Goal: Task Accomplishment & Management: Manage account settings

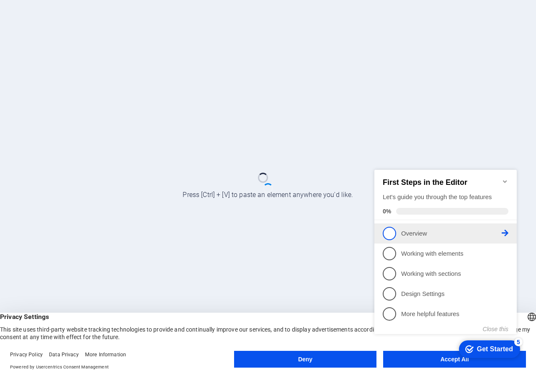
click at [431, 232] on p "Overview - incomplete" at bounding box center [451, 233] width 101 height 9
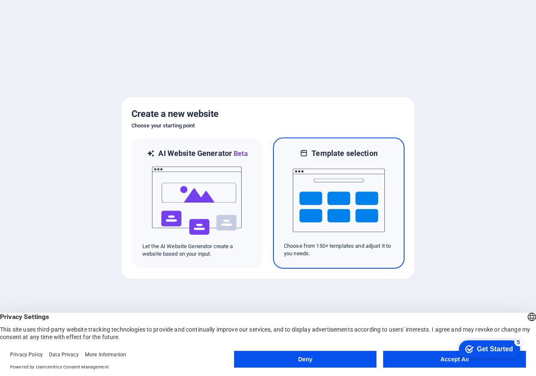
click at [356, 183] on img at bounding box center [339, 200] width 92 height 84
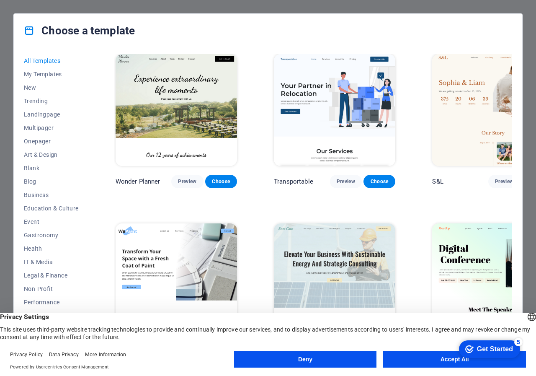
scroll to position [515, 0]
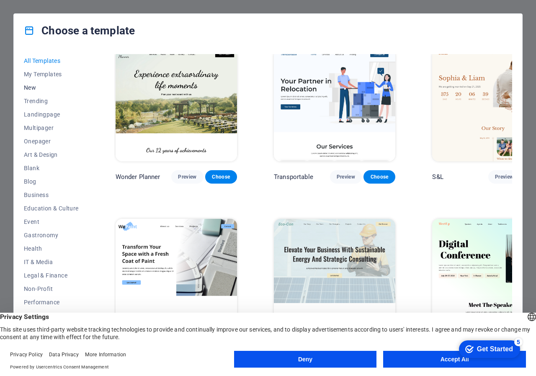
click at [44, 89] on span "New" at bounding box center [51, 87] width 55 height 7
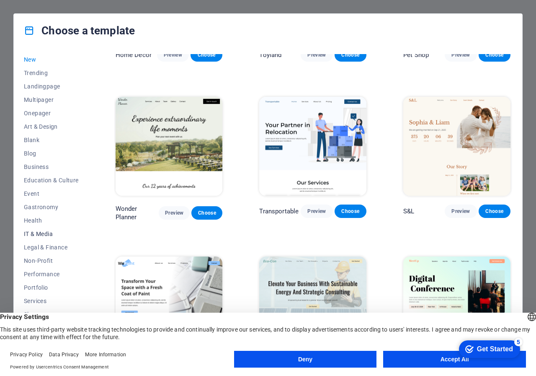
scroll to position [51, 0]
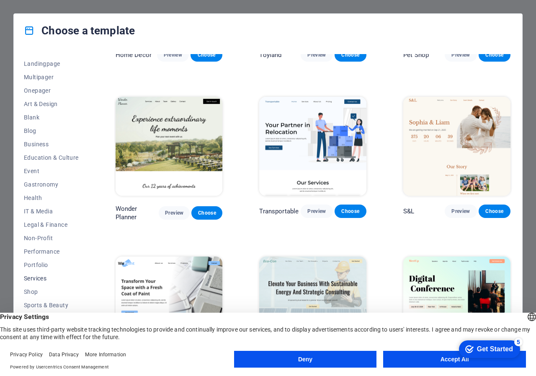
click at [48, 276] on span "Services" at bounding box center [51, 278] width 55 height 7
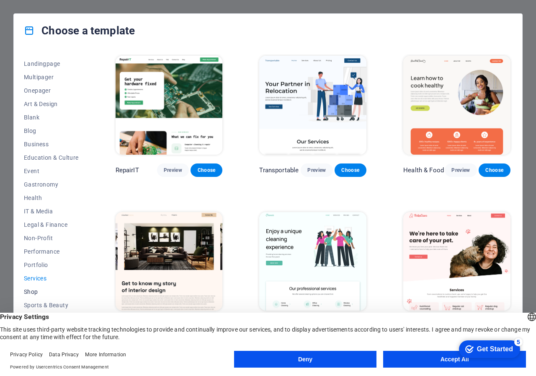
click at [27, 288] on span "Shop" at bounding box center [51, 291] width 55 height 7
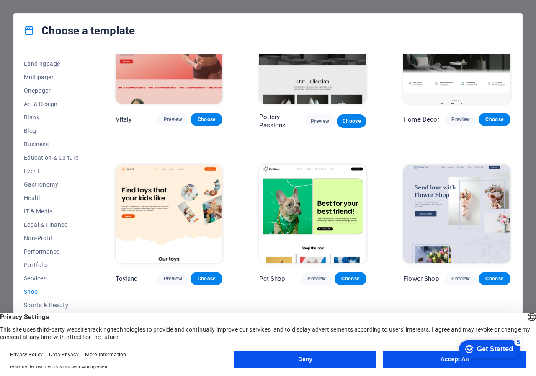
scroll to position [109, 0]
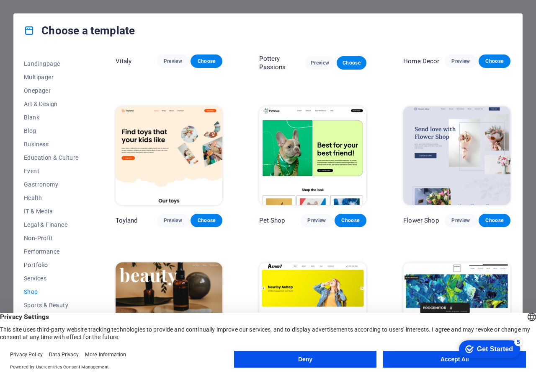
click at [40, 265] on span "Portfolio" at bounding box center [51, 264] width 55 height 7
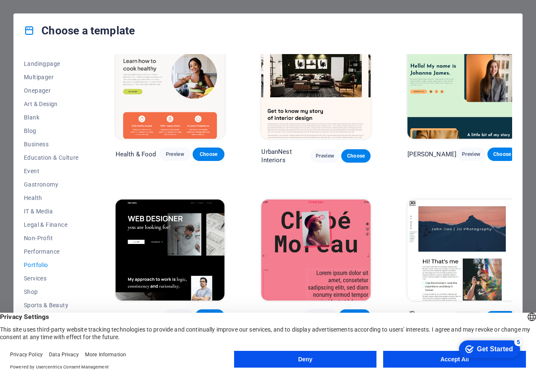
scroll to position [0, 0]
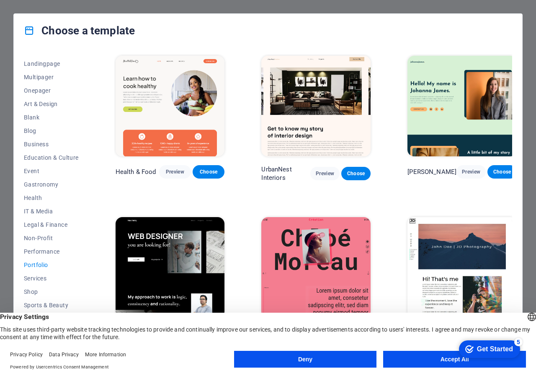
click at [409, 362] on button "Accept All" at bounding box center [454, 359] width 143 height 17
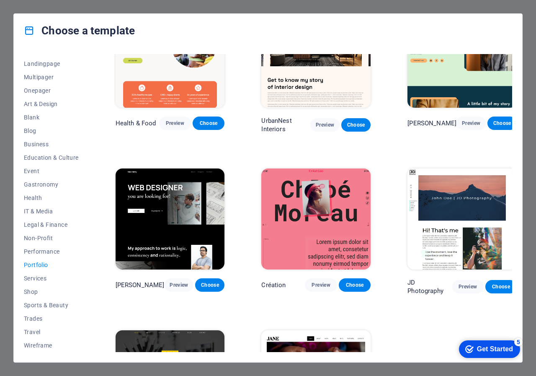
scroll to position [49, 0]
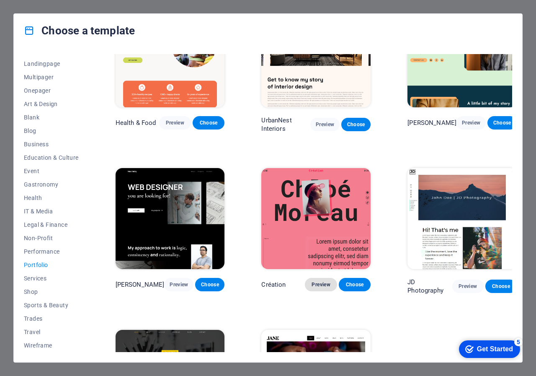
click at [314, 281] on span "Preview" at bounding box center [321, 284] width 18 height 7
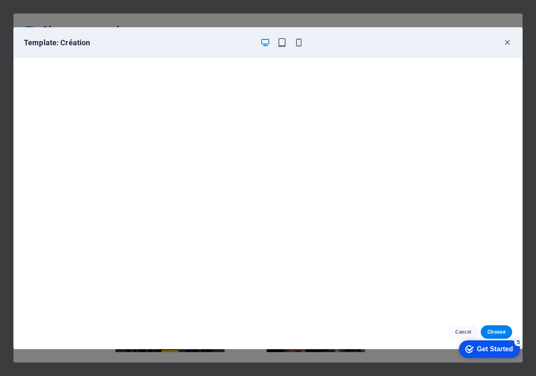
click at [293, 40] on div at bounding box center [282, 43] width 44 height 10
click at [297, 43] on icon "button" at bounding box center [299, 43] width 10 height 10
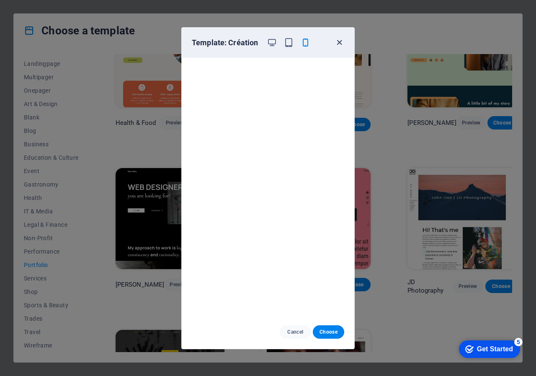
click at [336, 41] on icon "button" at bounding box center [340, 43] width 10 height 10
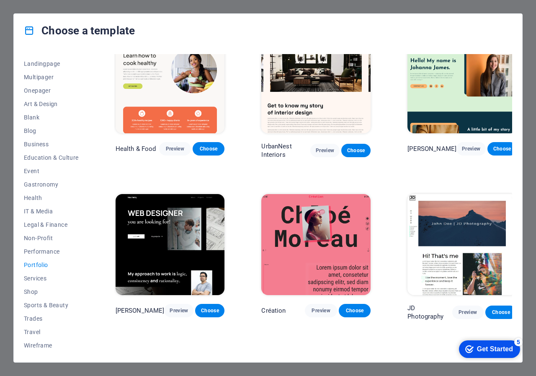
scroll to position [0, 0]
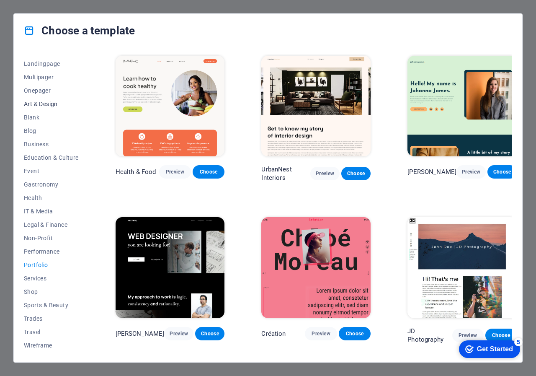
click at [55, 104] on span "Art & Design" at bounding box center [51, 104] width 55 height 7
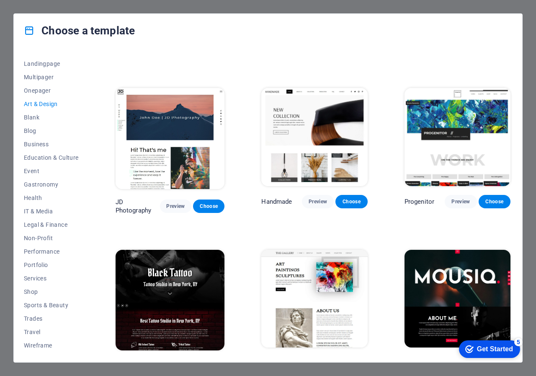
scroll to position [251, 0]
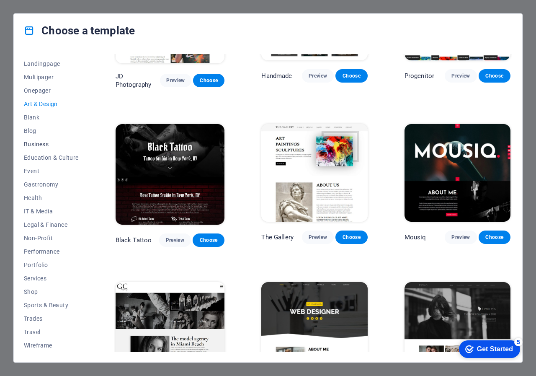
click at [43, 142] on span "Business" at bounding box center [51, 144] width 55 height 7
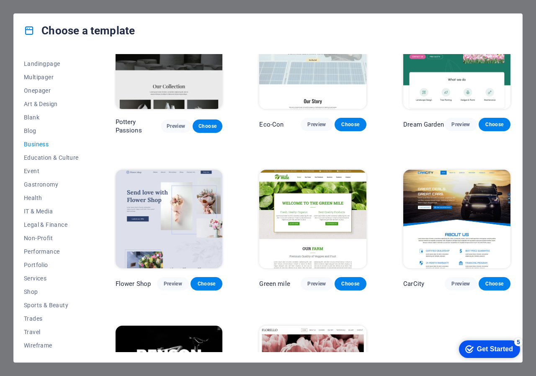
scroll to position [0, 0]
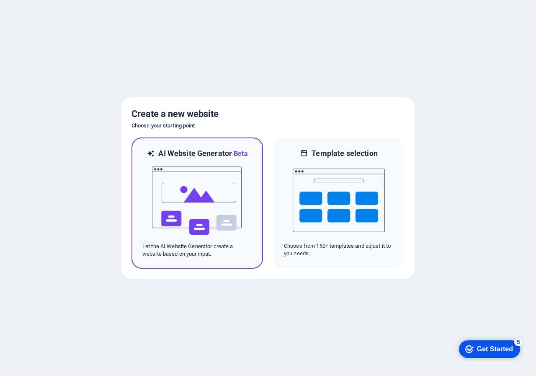
click at [224, 193] on img at bounding box center [197, 201] width 92 height 84
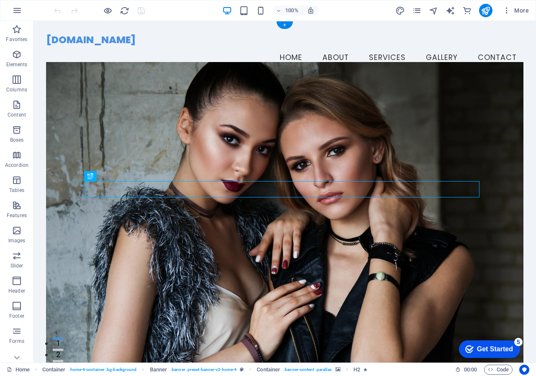
click at [354, 124] on figure at bounding box center [285, 217] width 478 height 311
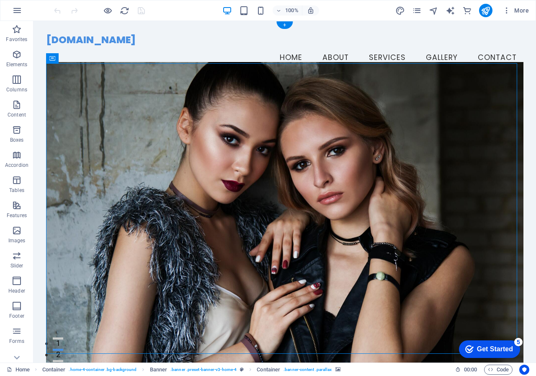
click at [354, 124] on figure at bounding box center [285, 217] width 478 height 311
click at [15, 238] on p "Images" at bounding box center [16, 240] width 17 height 7
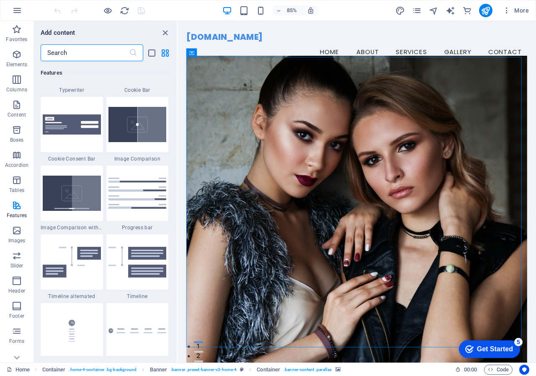
scroll to position [3535, 0]
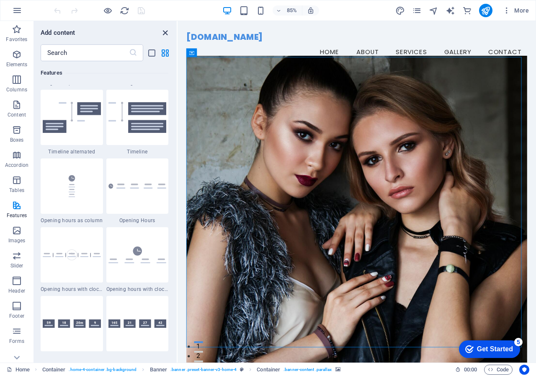
drag, startPoint x: 166, startPoint y: 31, endPoint x: 165, endPoint y: 24, distance: 7.2
click at [166, 31] on icon "close panel" at bounding box center [165, 33] width 10 height 10
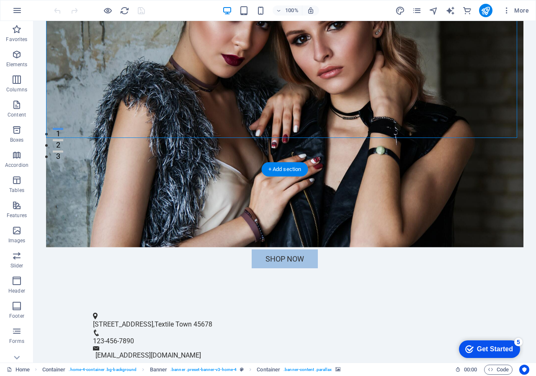
scroll to position [461, 0]
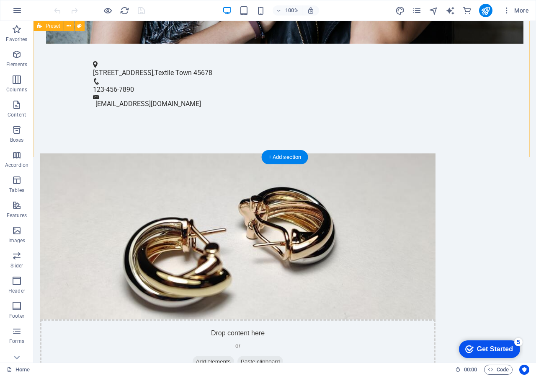
click at [185, 153] on figure at bounding box center [237, 236] width 395 height 166
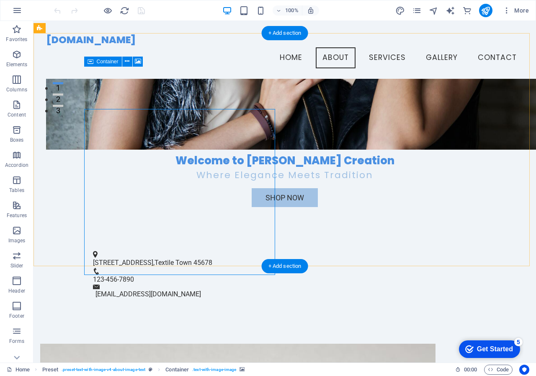
scroll to position [209, 0]
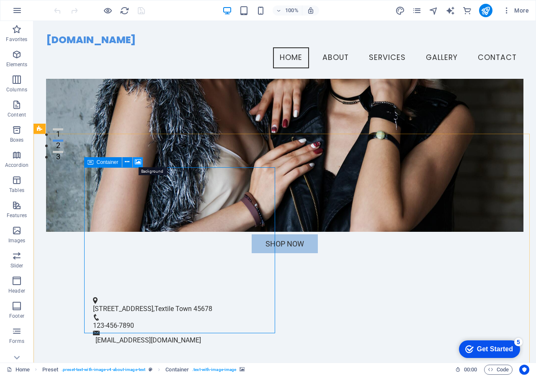
click at [135, 160] on icon at bounding box center [138, 162] width 6 height 9
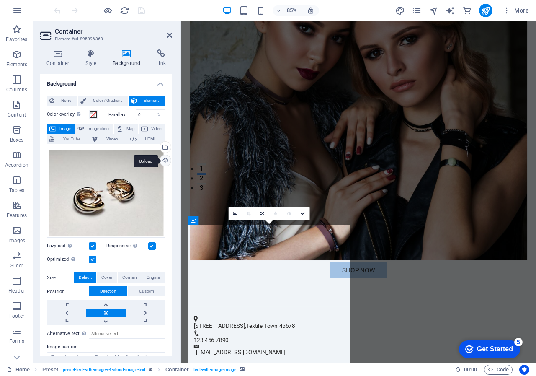
click at [161, 160] on div "Upload" at bounding box center [164, 161] width 13 height 13
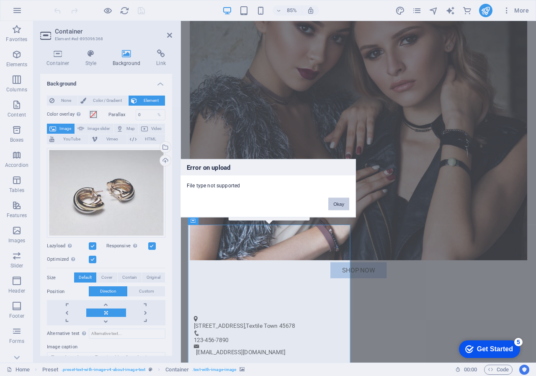
click at [332, 203] on button "Okay" at bounding box center [338, 203] width 21 height 13
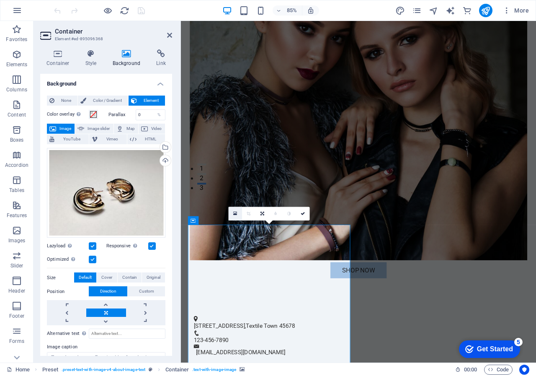
click at [235, 214] on icon at bounding box center [235, 213] width 4 height 5
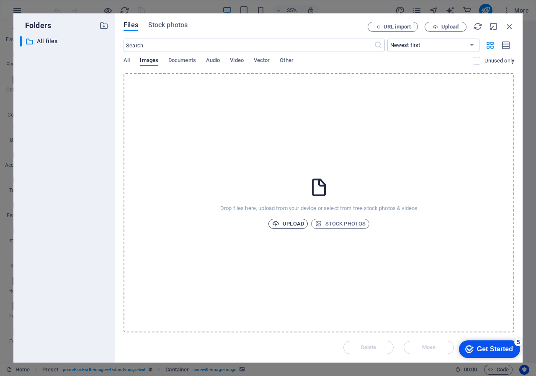
click at [289, 219] on span "Upload" at bounding box center [288, 224] width 32 height 10
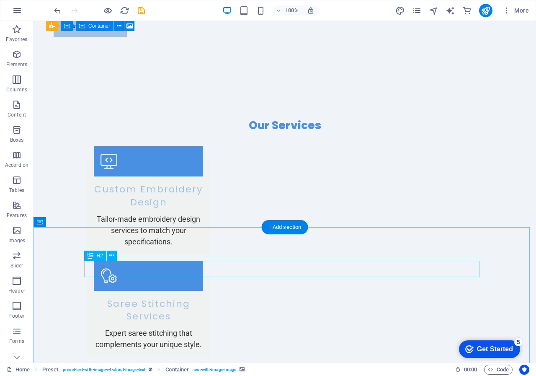
scroll to position [896, 0]
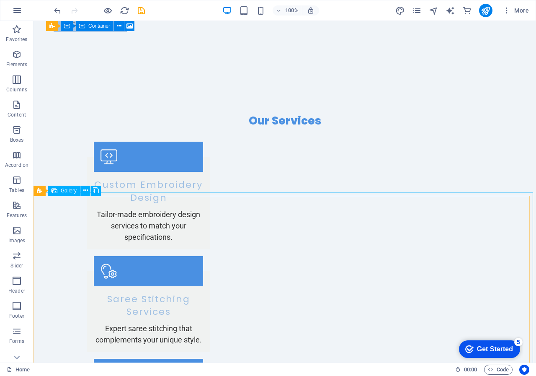
click at [65, 191] on span "Gallery" at bounding box center [69, 190] width 16 height 5
click at [86, 191] on icon at bounding box center [85, 190] width 5 height 9
click at [69, 190] on span "Gallery" at bounding box center [69, 190] width 16 height 5
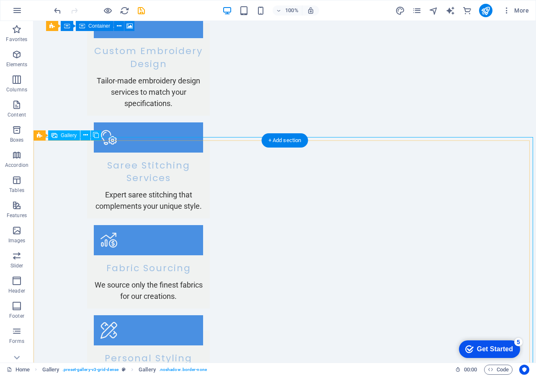
scroll to position [1064, 0]
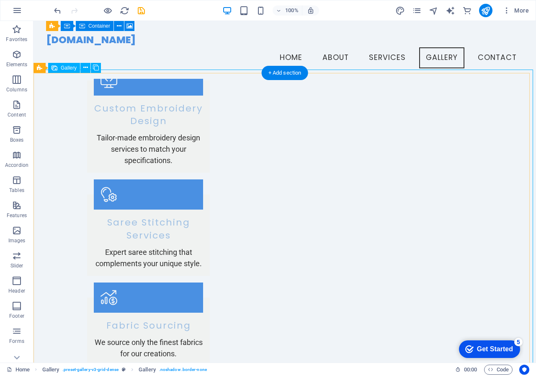
scroll to position [896, 0]
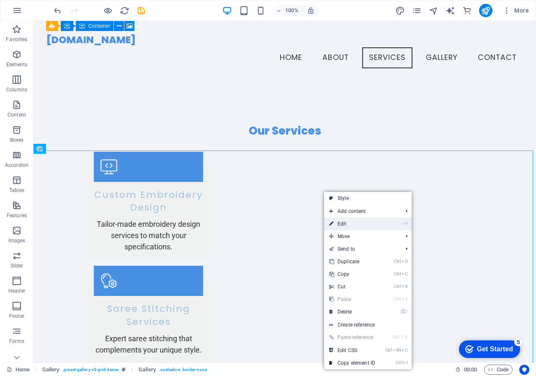
click at [354, 225] on link "⏎ Edit" at bounding box center [352, 223] width 56 height 13
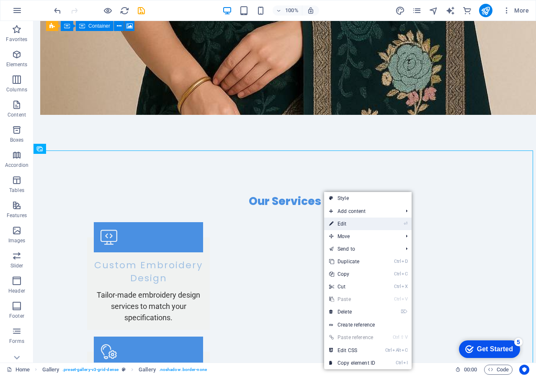
select select "px"
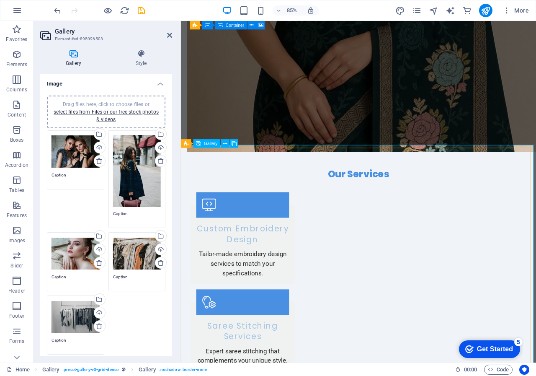
scroll to position [989, 0]
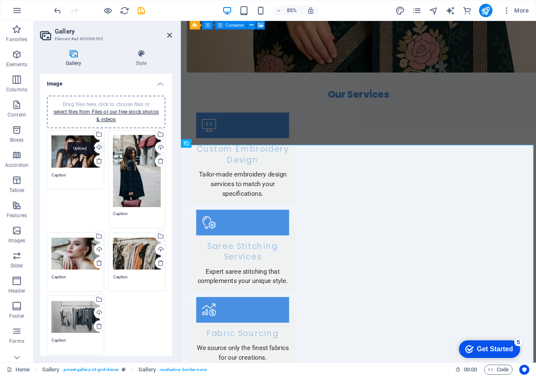
click at [102, 144] on div "Upload" at bounding box center [99, 148] width 13 height 13
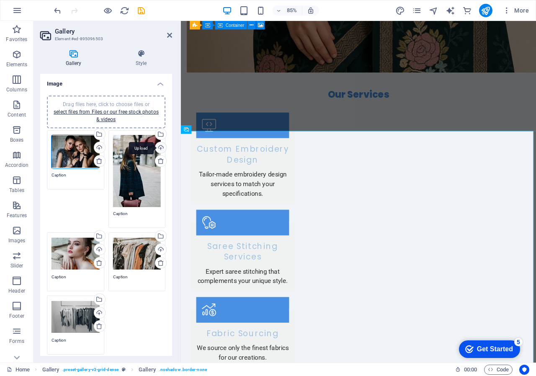
click at [158, 147] on div "Upload" at bounding box center [160, 148] width 13 height 13
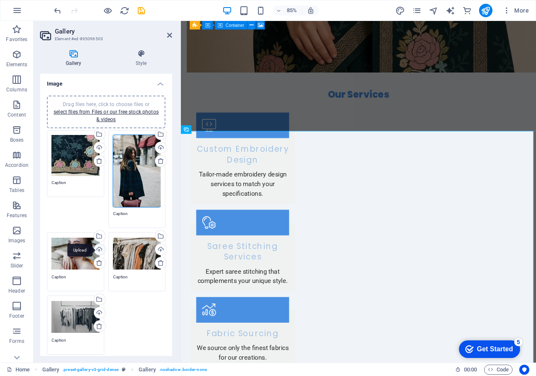
click at [102, 249] on div "Upload" at bounding box center [99, 250] width 13 height 13
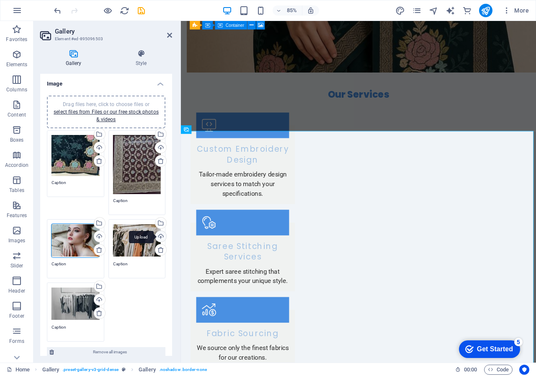
click at [161, 235] on div "Upload" at bounding box center [160, 237] width 13 height 13
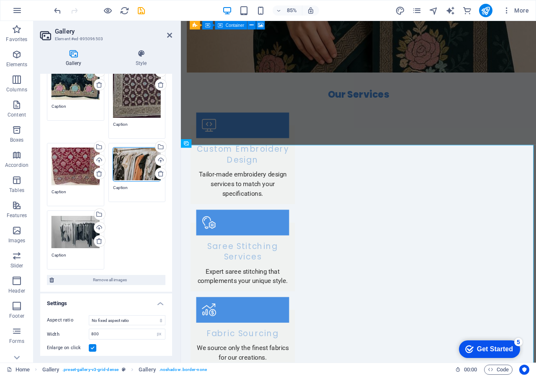
scroll to position [84, 0]
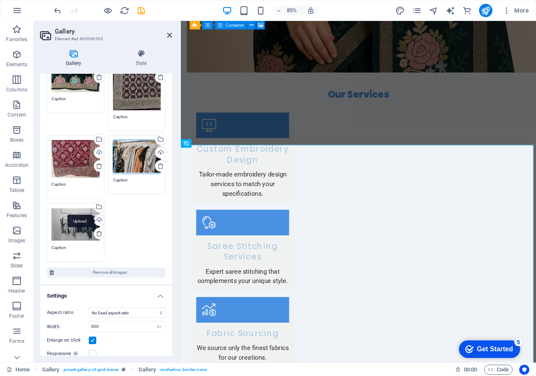
click at [99, 216] on div "Upload" at bounding box center [99, 220] width 13 height 13
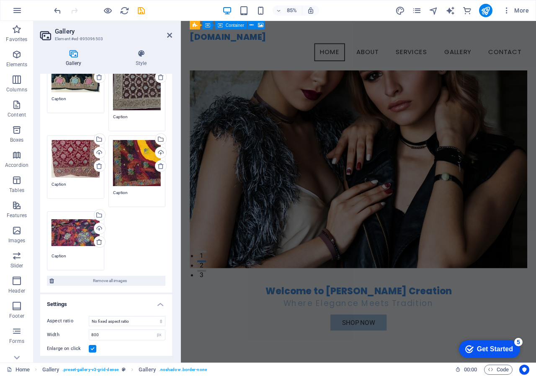
scroll to position [0, 0]
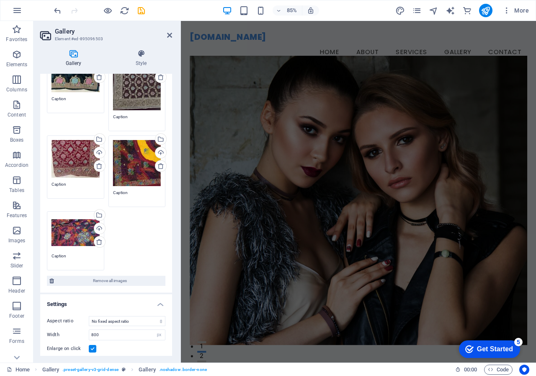
click at [391, 134] on figure at bounding box center [389, 232] width 397 height 340
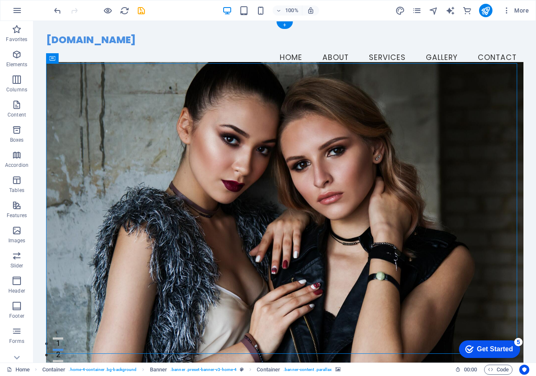
click at [80, 103] on figure at bounding box center [285, 217] width 478 height 311
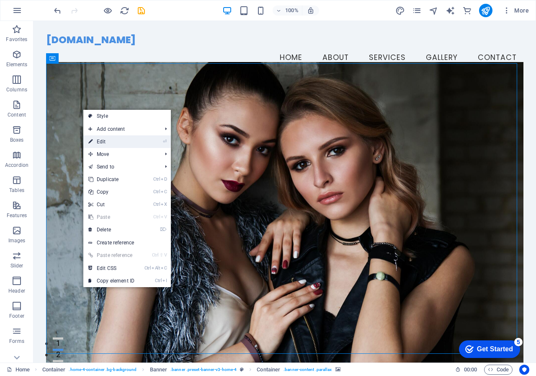
click at [111, 146] on link "⏎ Edit" at bounding box center [111, 141] width 56 height 13
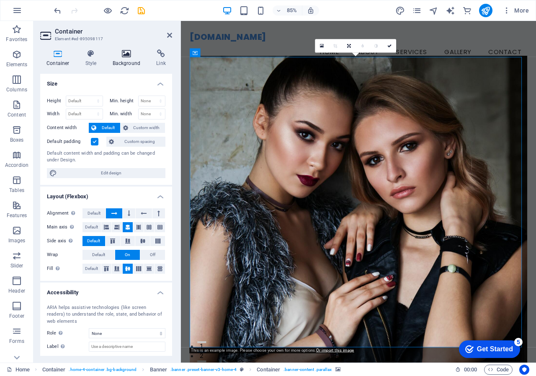
click at [127, 53] on icon at bounding box center [126, 53] width 41 height 8
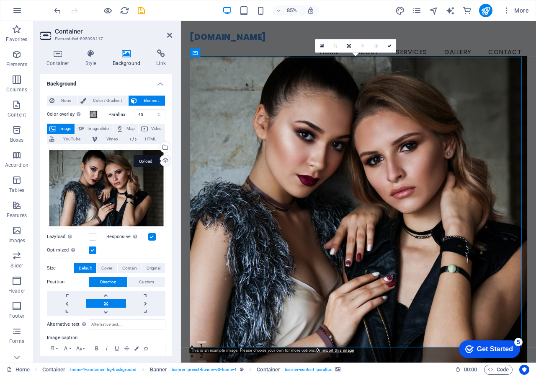
click at [164, 158] on div "Upload" at bounding box center [164, 161] width 13 height 13
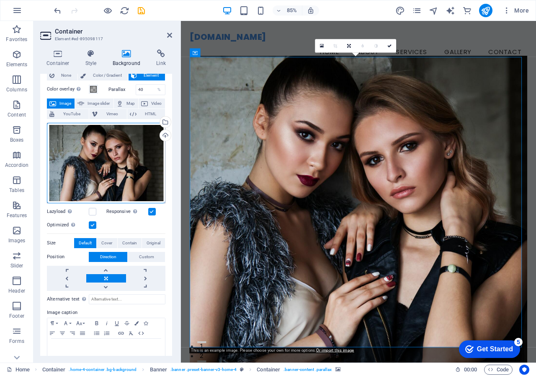
scroll to position [39, 0]
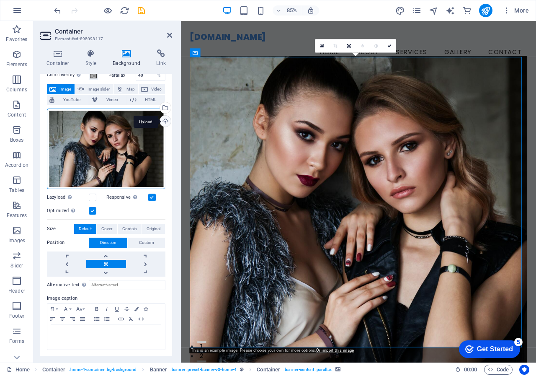
click at [161, 122] on div "Upload" at bounding box center [164, 122] width 13 height 13
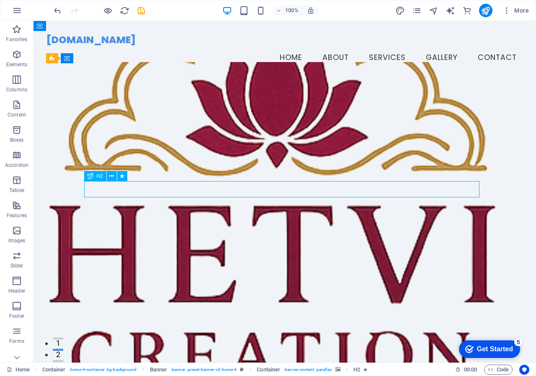
drag, startPoint x: 261, startPoint y: 217, endPoint x: 374, endPoint y: 181, distance: 119.1
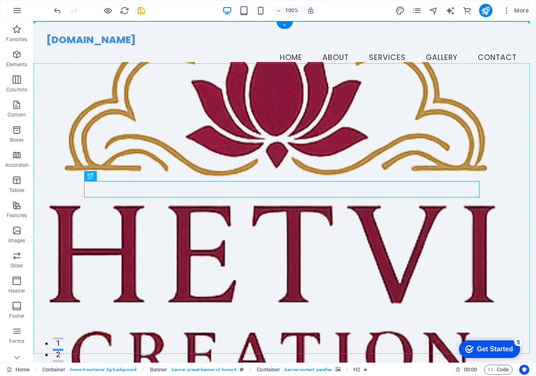
drag, startPoint x: 121, startPoint y: 199, endPoint x: 89, endPoint y: 166, distance: 46.2
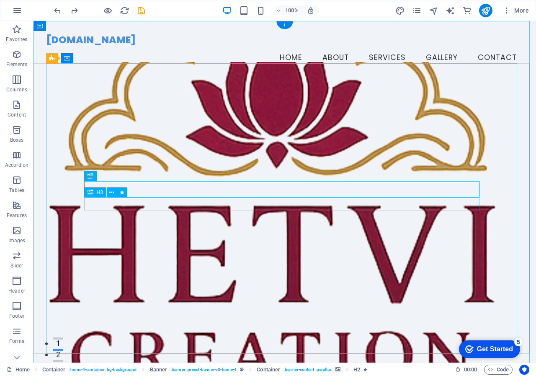
click at [109, 176] on icon at bounding box center [111, 176] width 5 height 9
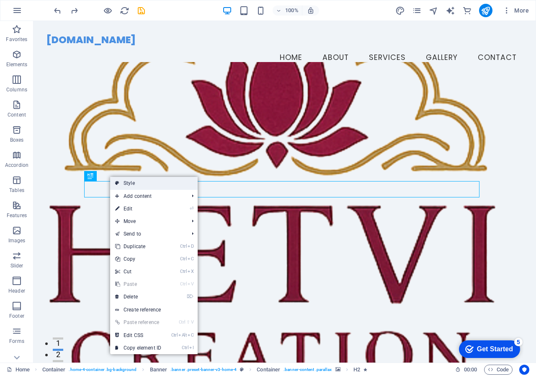
click at [134, 184] on link "Style" at bounding box center [154, 183] width 88 height 13
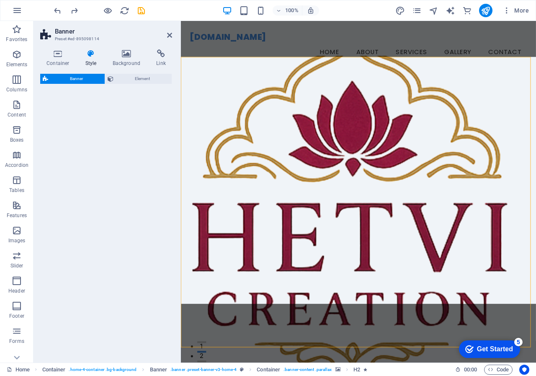
select select "preset-banner-v3-home-4"
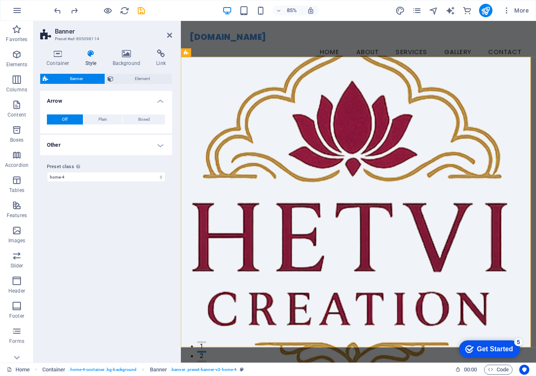
click at [166, 35] on header "Banner Preset #ed-895098114" at bounding box center [106, 32] width 132 height 22
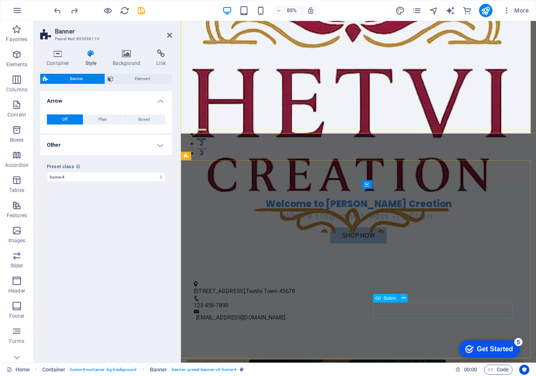
scroll to position [251, 0]
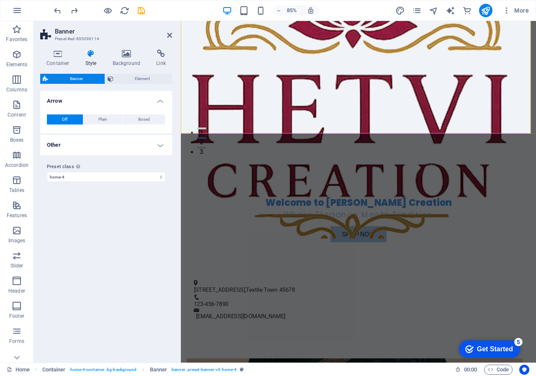
drag, startPoint x: 490, startPoint y: 346, endPoint x: 573, endPoint y: 514, distance: 187.1
click at [490, 346] on div "Get Started" at bounding box center [495, 349] width 36 height 8
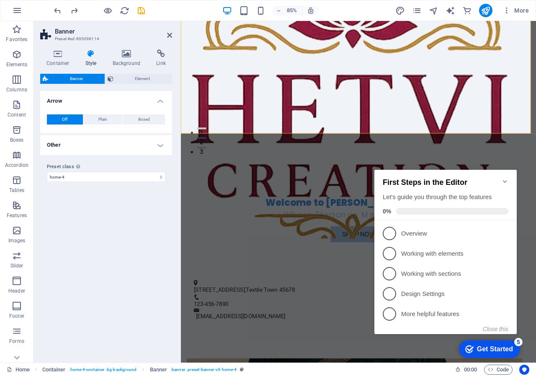
click at [503, 178] on icon "Minimize checklist" at bounding box center [505, 181] width 7 height 7
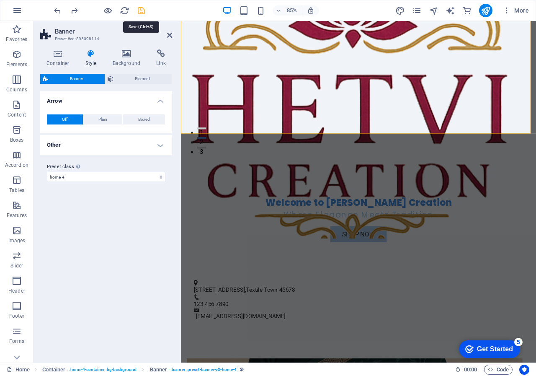
click at [143, 13] on icon "save" at bounding box center [142, 11] width 10 height 10
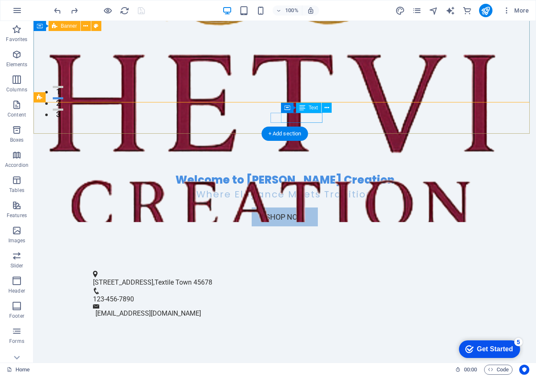
click at [134, 295] on span "123-456-7890" at bounding box center [113, 299] width 41 height 8
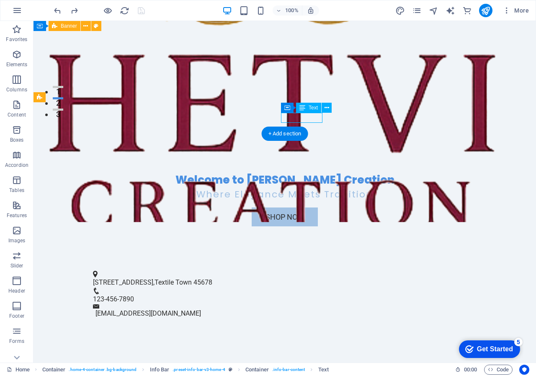
click at [134, 295] on span "123-456-7890" at bounding box center [113, 299] width 41 height 8
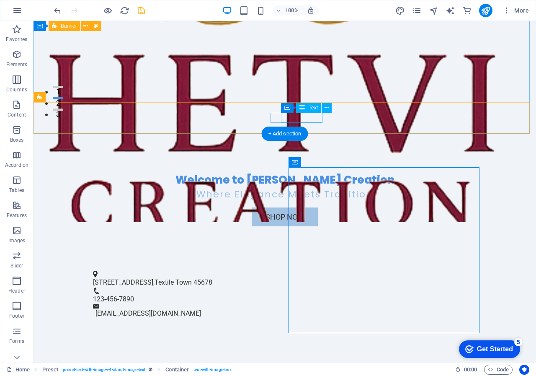
click at [134, 295] on span "123-456-7890" at bounding box center [113, 299] width 41 height 8
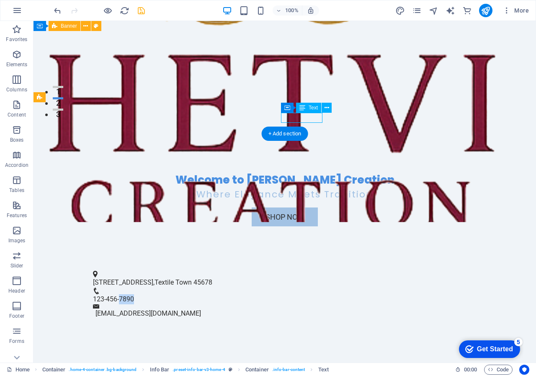
click at [134, 295] on span "123-456-7890" at bounding box center [113, 299] width 41 height 8
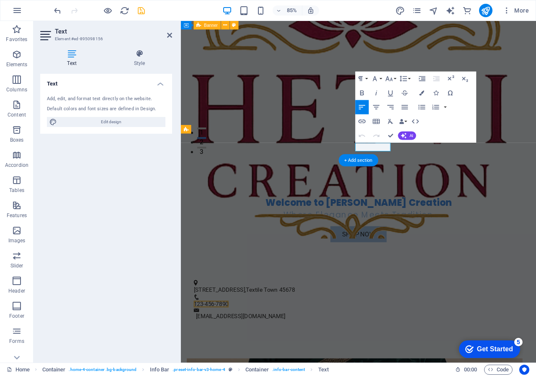
click at [335, 134] on figure at bounding box center [389, 94] width 397 height 366
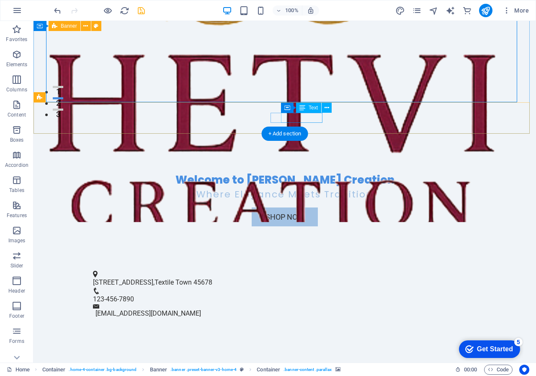
click at [134, 295] on span "123-456-7890" at bounding box center [113, 299] width 41 height 8
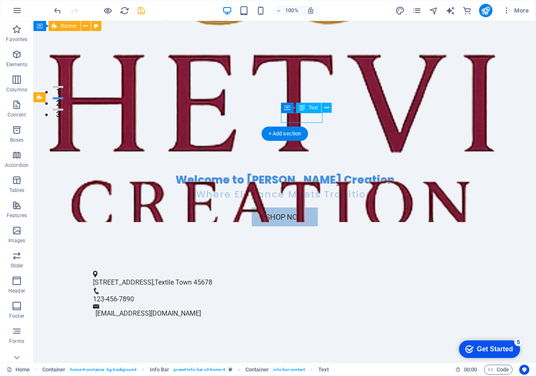
click at [134, 295] on span "123-456-7890" at bounding box center [113, 299] width 41 height 8
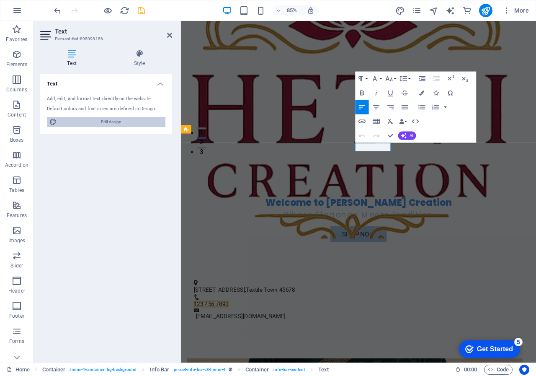
click at [137, 121] on span "Edit design" at bounding box center [110, 122] width 103 height 10
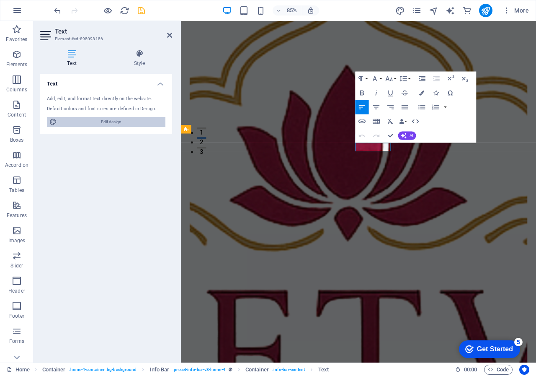
select select "px"
select select "200"
select select "px"
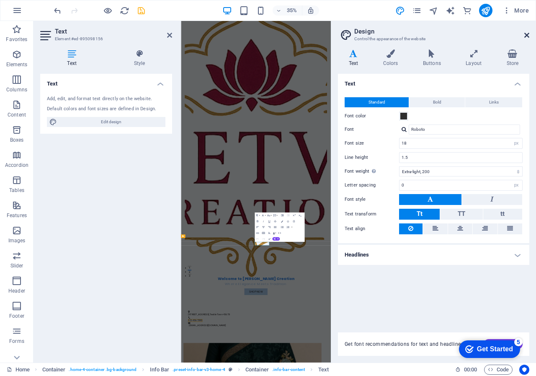
click at [525, 34] on icon at bounding box center [526, 35] width 5 height 7
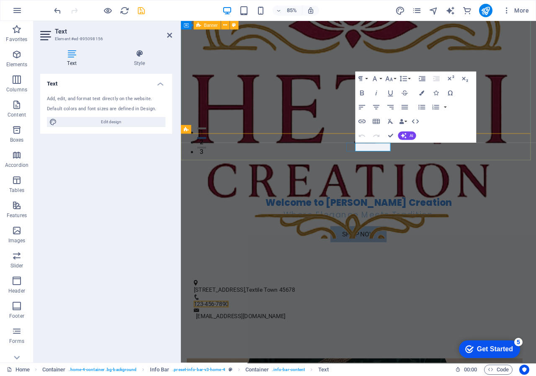
click at [237, 350] on span "123-456-7890" at bounding box center [216, 354] width 41 height 8
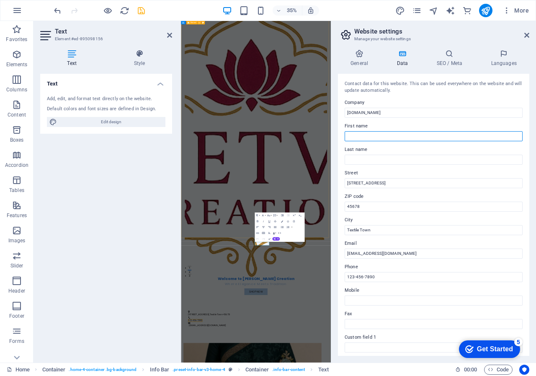
click at [380, 136] on input "First name" at bounding box center [434, 136] width 178 height 10
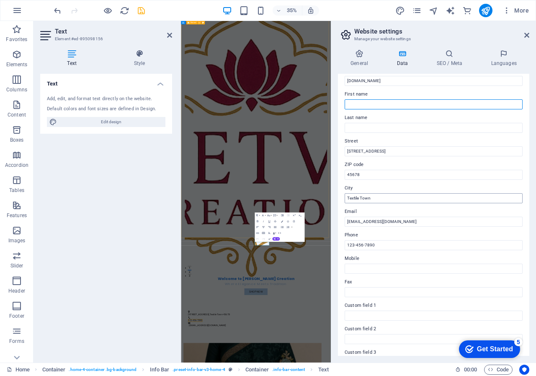
scroll to position [84, 0]
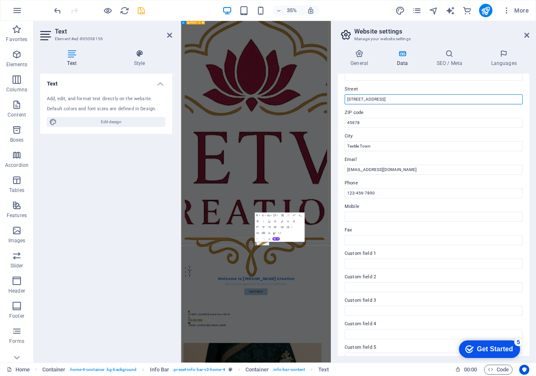
click at [385, 101] on input "[STREET_ADDRESS]" at bounding box center [434, 99] width 178 height 10
type input "[PERSON_NAME] INDUSTRY"
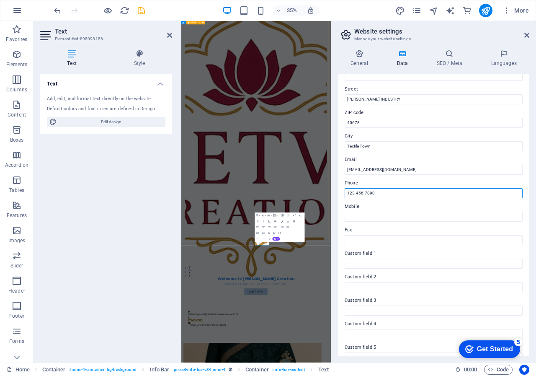
click at [372, 191] on input "123-456-7890" at bounding box center [434, 193] width 178 height 10
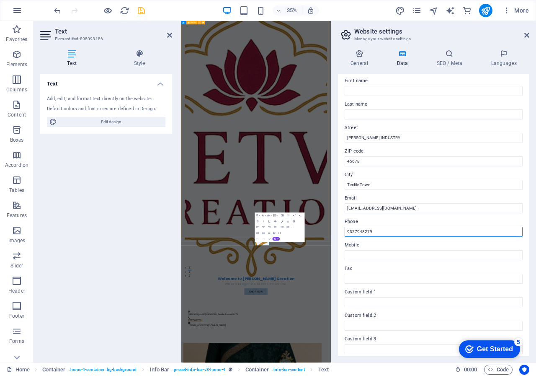
scroll to position [37, 0]
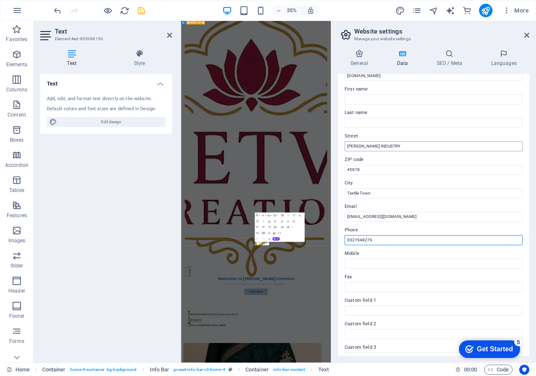
type input "9327948279"
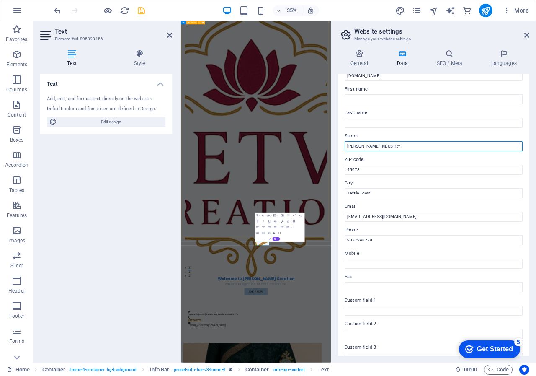
click at [348, 145] on input "[PERSON_NAME] INDUSTRY" at bounding box center [434, 146] width 178 height 10
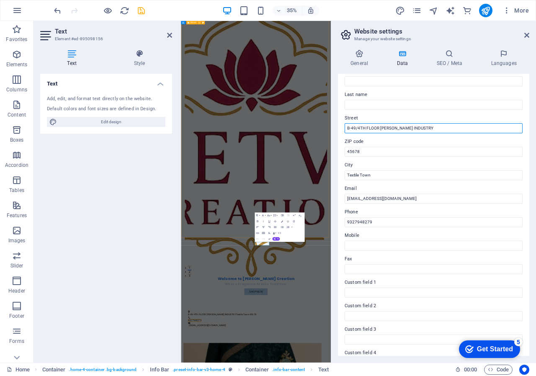
scroll to position [0, 0]
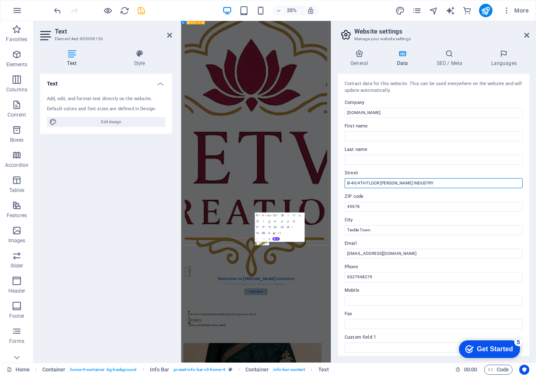
click at [437, 178] on input "B-49/4TH FLOOR [PERSON_NAME] INDUSTRY" at bounding box center [434, 183] width 178 height 10
type input "B-49/4TH FLOOR [PERSON_NAME] INDUSTRY [PERSON_NAME] SURAT"
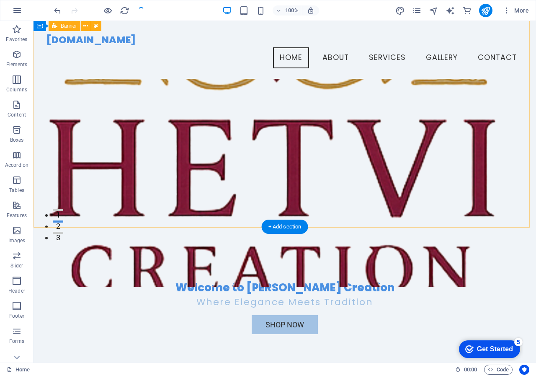
scroll to position [126, 0]
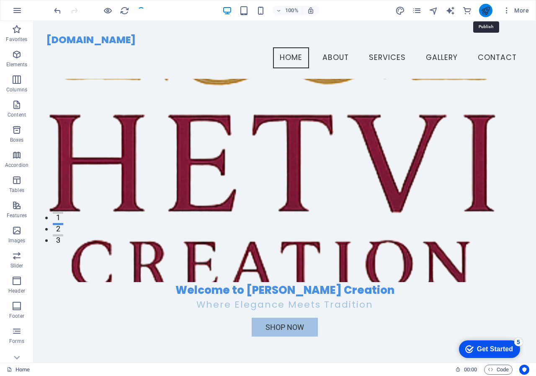
click at [485, 12] on icon "publish" at bounding box center [486, 11] width 10 height 10
